Goal: Transaction & Acquisition: Purchase product/service

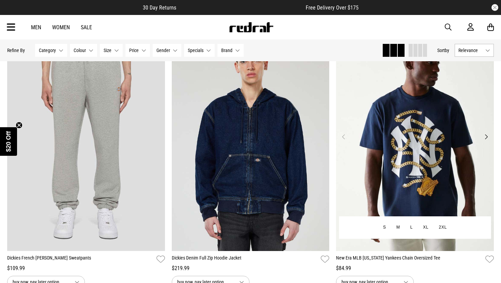
scroll to position [88, 0]
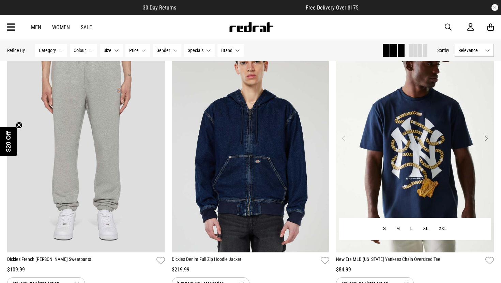
click at [485, 137] on button "Next" at bounding box center [486, 138] width 9 height 8
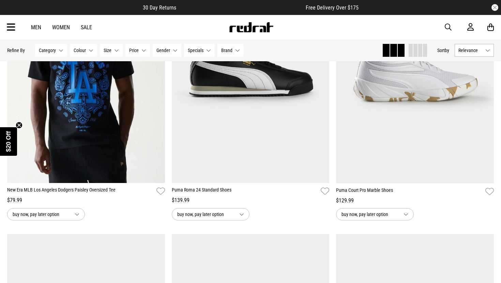
scroll to position [702, 0]
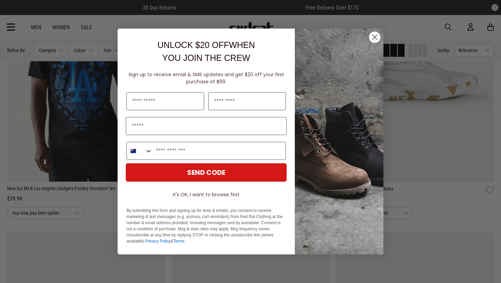
click at [374, 37] on icon "Close dialog" at bounding box center [374, 37] width 5 height 5
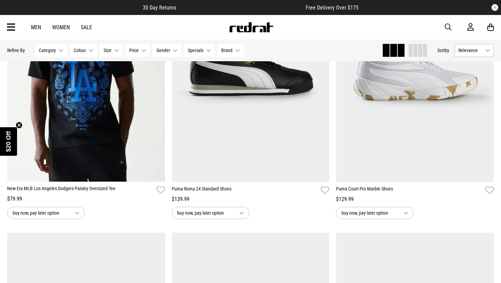
click at [38, 29] on link "Men" at bounding box center [36, 27] width 10 height 6
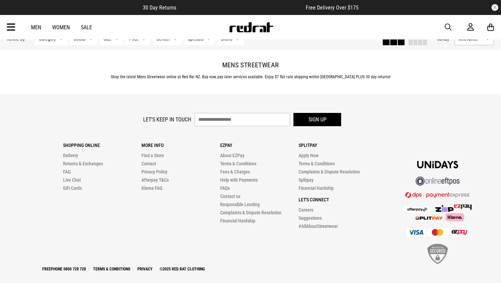
scroll to position [2319, 0]
